Goal: Task Accomplishment & Management: Manage account settings

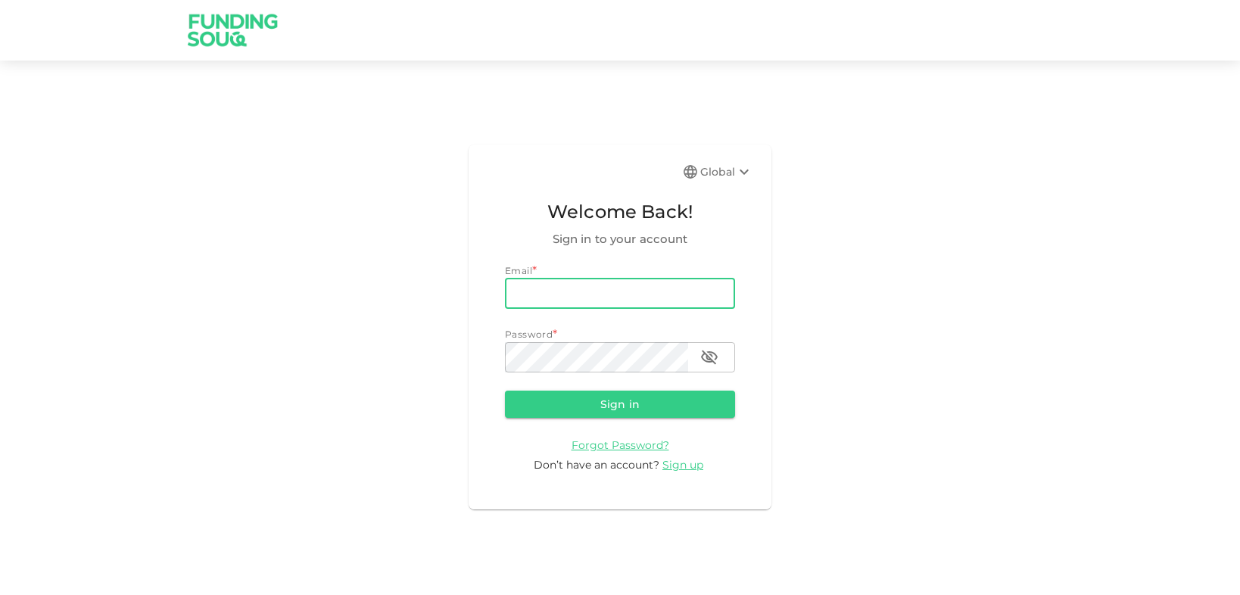
click at [632, 293] on input "email" at bounding box center [620, 294] width 230 height 30
type input "[EMAIL_ADDRESS][DOMAIN_NAME]"
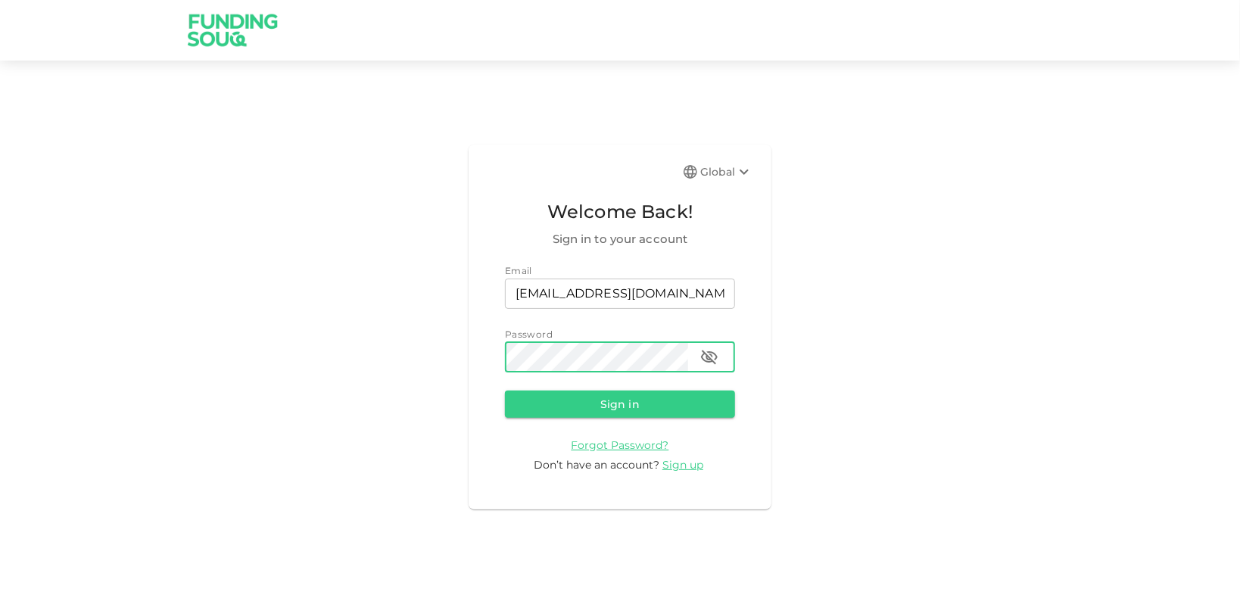
click at [505, 391] on button "Sign in" at bounding box center [620, 404] width 230 height 27
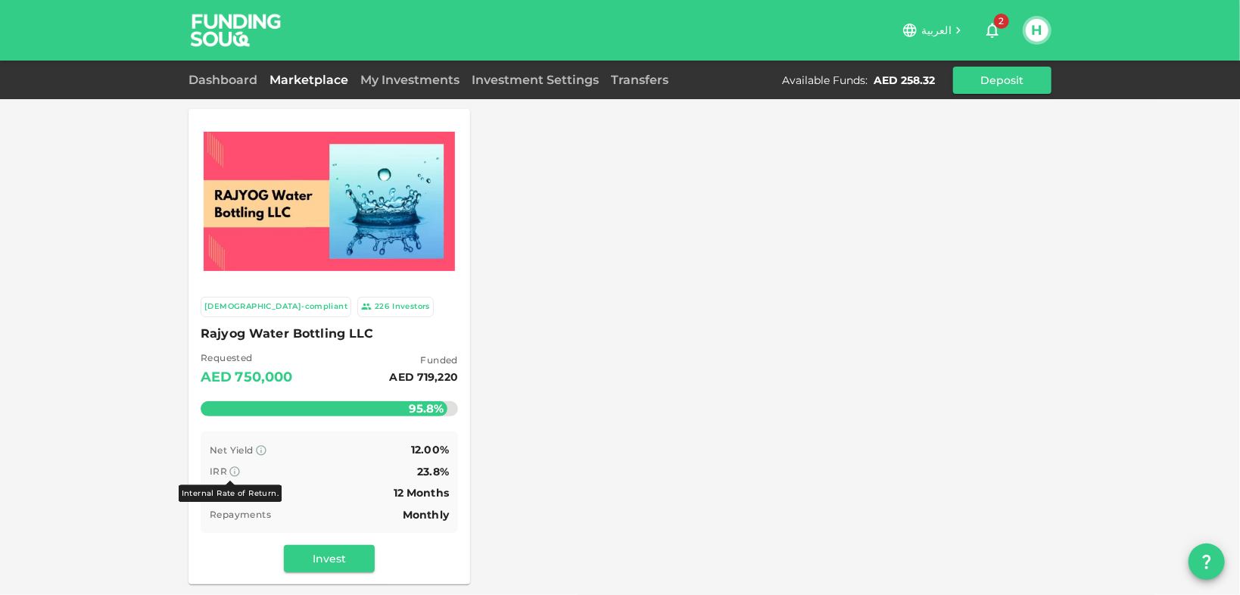
click at [230, 473] on icon at bounding box center [235, 471] width 10 height 10
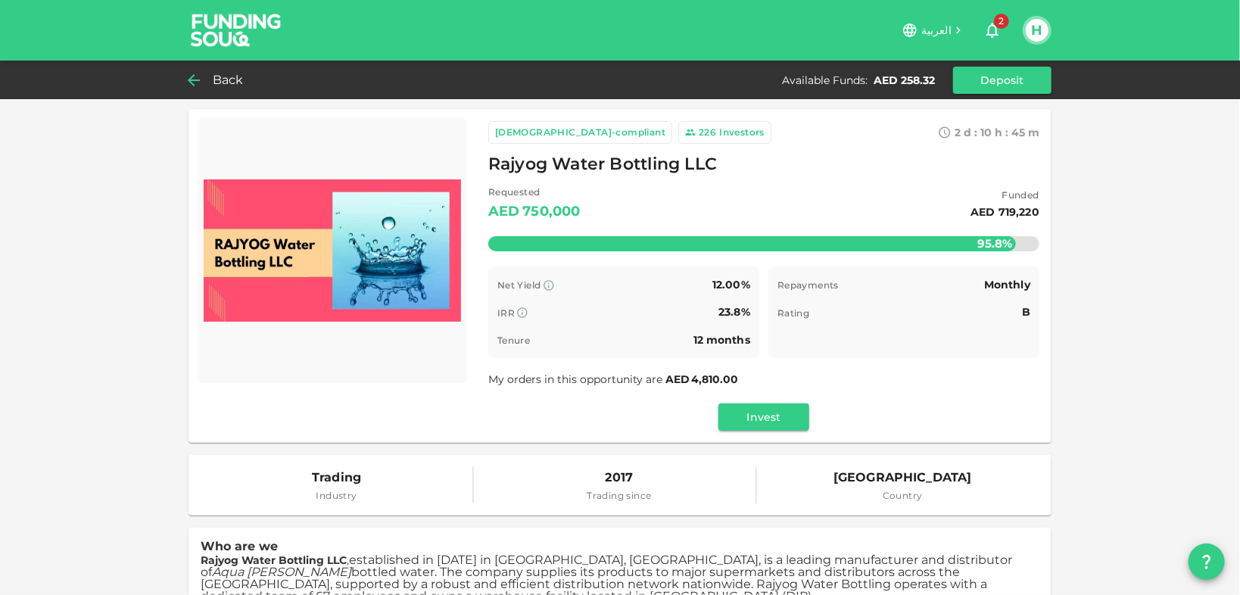
click at [217, 76] on span "Back" at bounding box center [228, 80] width 31 height 21
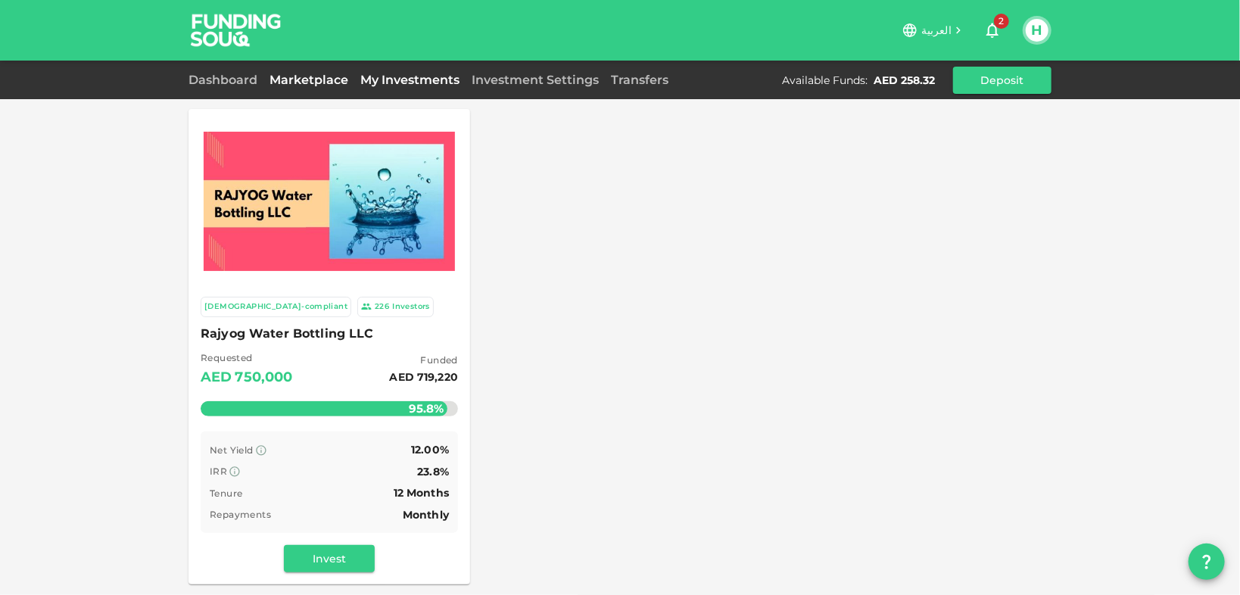
click at [442, 81] on link "My Investments" at bounding box center [409, 80] width 111 height 14
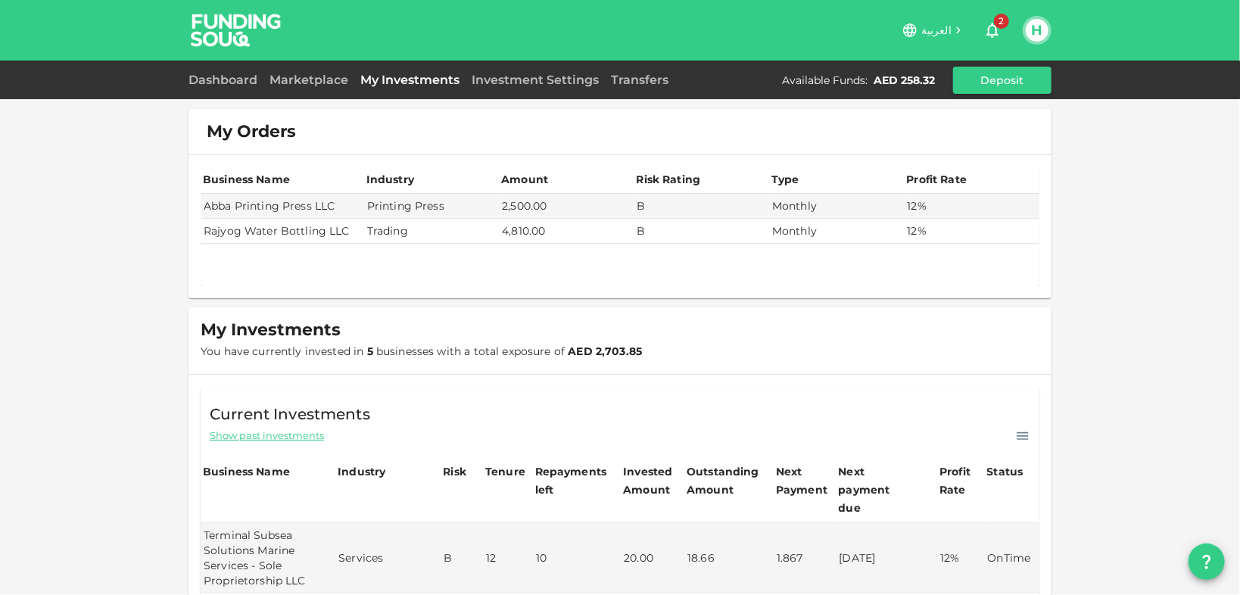
scroll to position [242, 0]
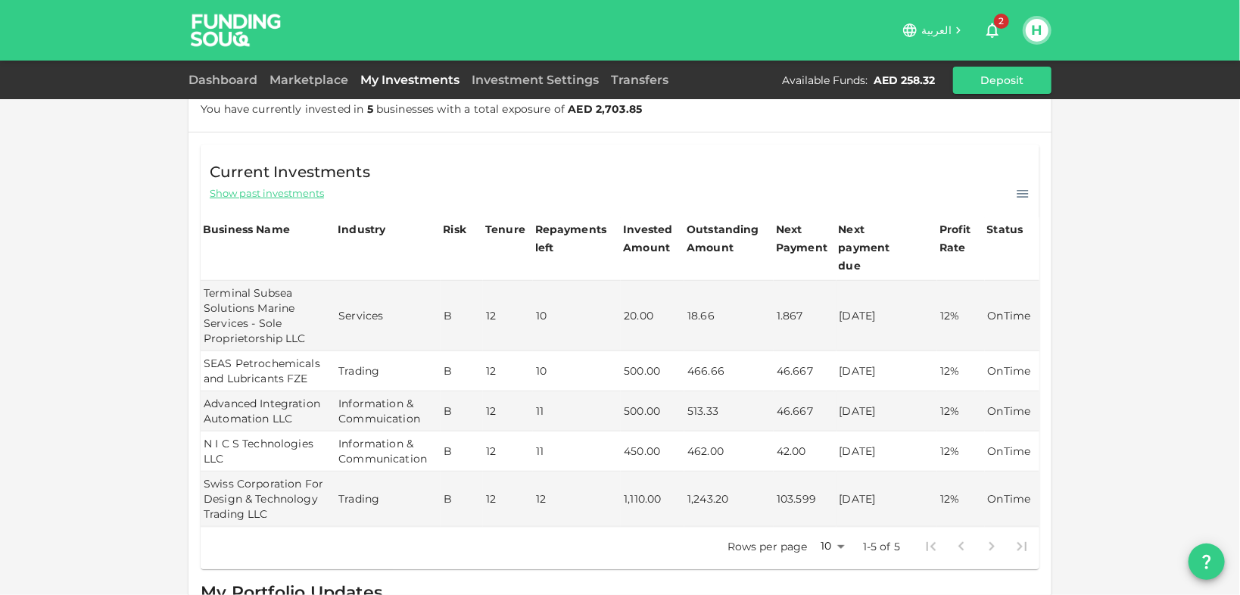
click at [1040, 35] on button "H" at bounding box center [1037, 30] width 23 height 23
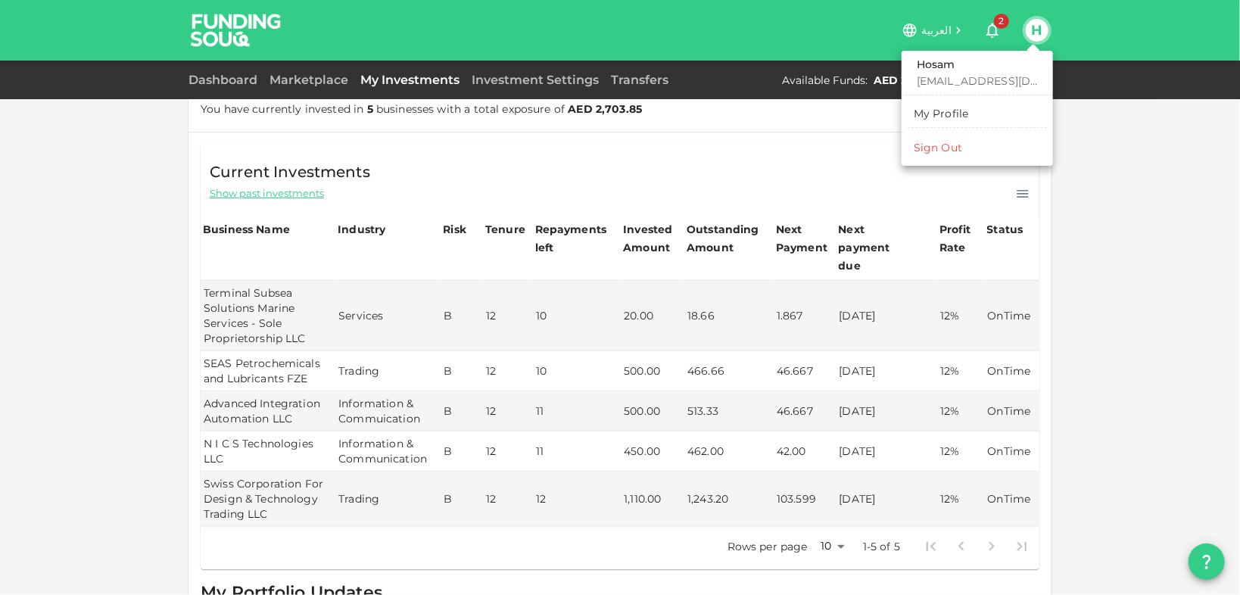
click at [977, 146] on li "Sign Out" at bounding box center [977, 148] width 139 height 24
